Goal: Task Accomplishment & Management: Manage account settings

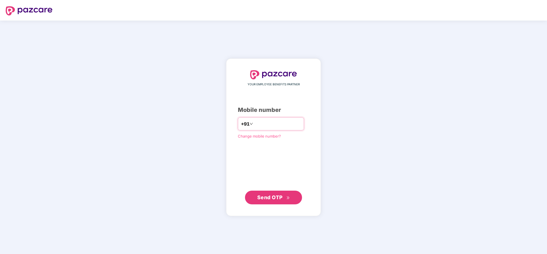
type input "*"
type input "**********"
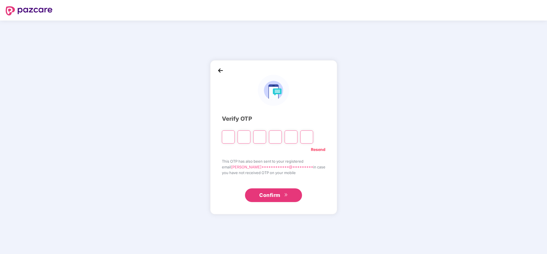
type input "*"
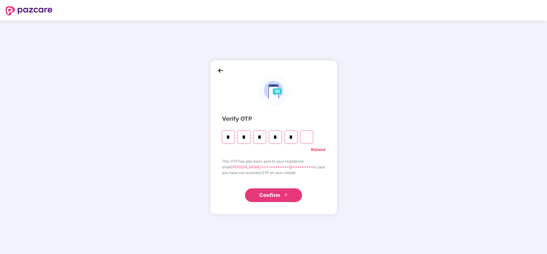
type input "*"
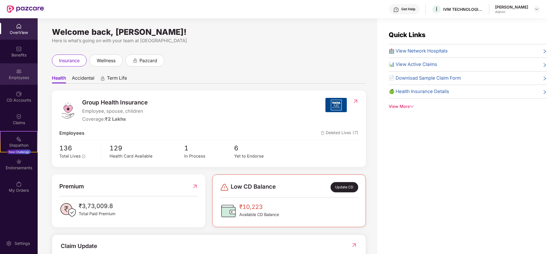
click at [21, 72] on img at bounding box center [19, 71] width 6 height 6
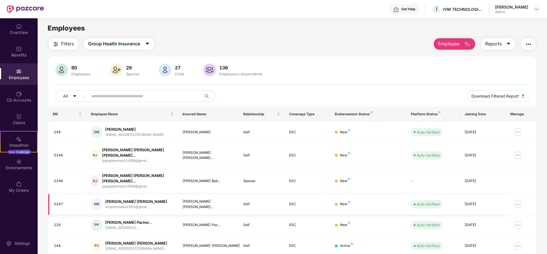
click at [519, 200] on img at bounding box center [517, 204] width 9 height 9
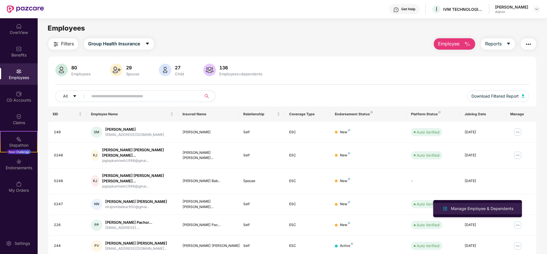
click at [476, 209] on div "Manage Employee & Dependents" at bounding box center [482, 208] width 65 height 6
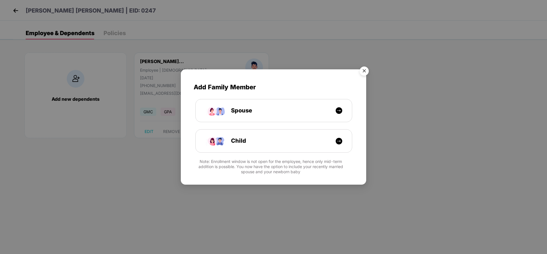
click at [365, 74] on img "Close" at bounding box center [364, 72] width 16 height 16
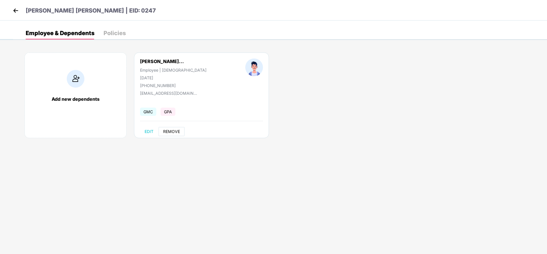
click at [170, 127] on button "REMOVE" at bounding box center [172, 131] width 26 height 9
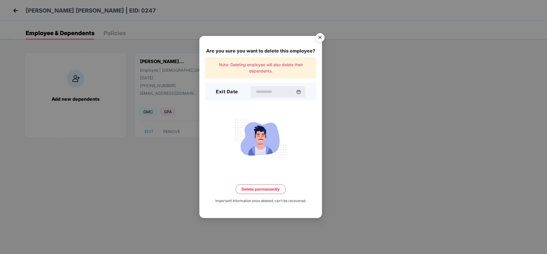
click at [265, 98] on div "Exit Date" at bounding box center [260, 92] width 111 height 18
click at [274, 93] on input at bounding box center [275, 92] width 41 height 6
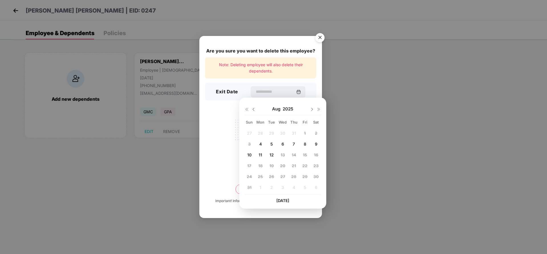
click at [282, 143] on span "6" at bounding box center [283, 144] width 3 height 5
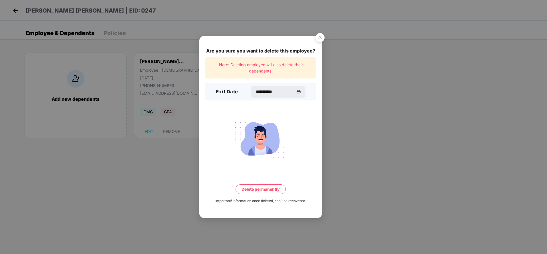
type input "**********"
click at [253, 190] on button "Delete permanently" at bounding box center [261, 189] width 50 height 10
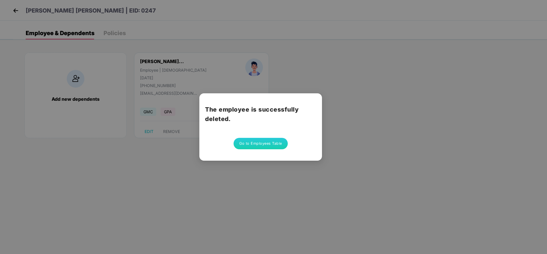
click at [390, 98] on div "The employee is successfully deleted. Go to Employees Table" at bounding box center [273, 127] width 547 height 254
